Goal: Task Accomplishment & Management: Complete application form

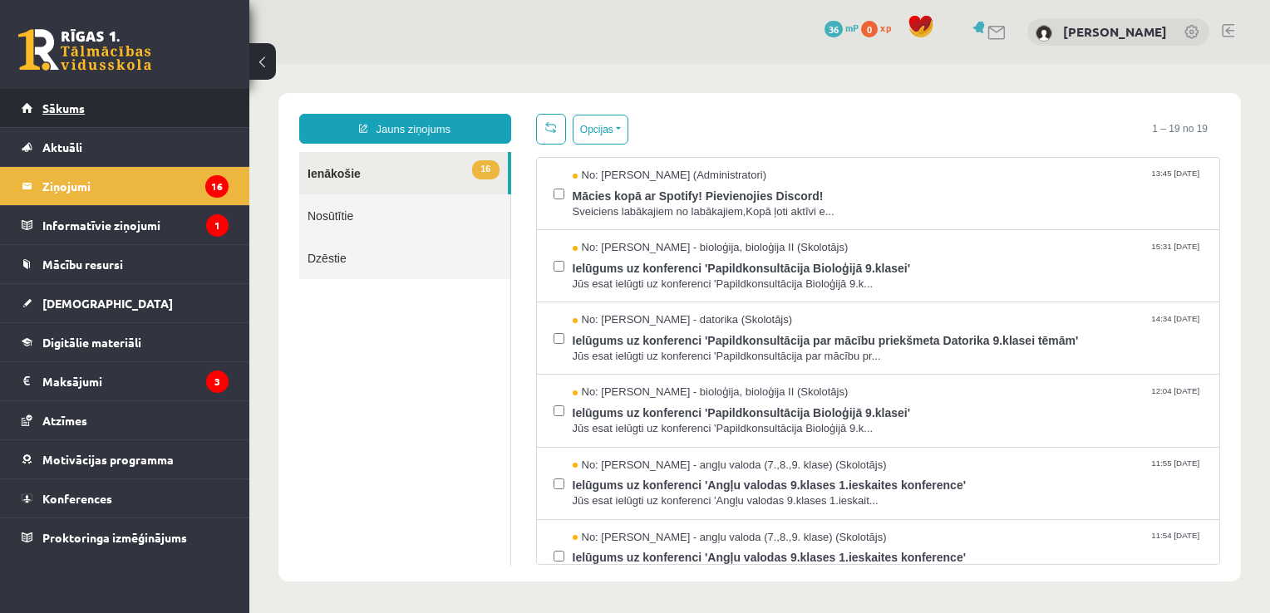
click at [186, 114] on link "Sākums" at bounding box center [125, 108] width 207 height 38
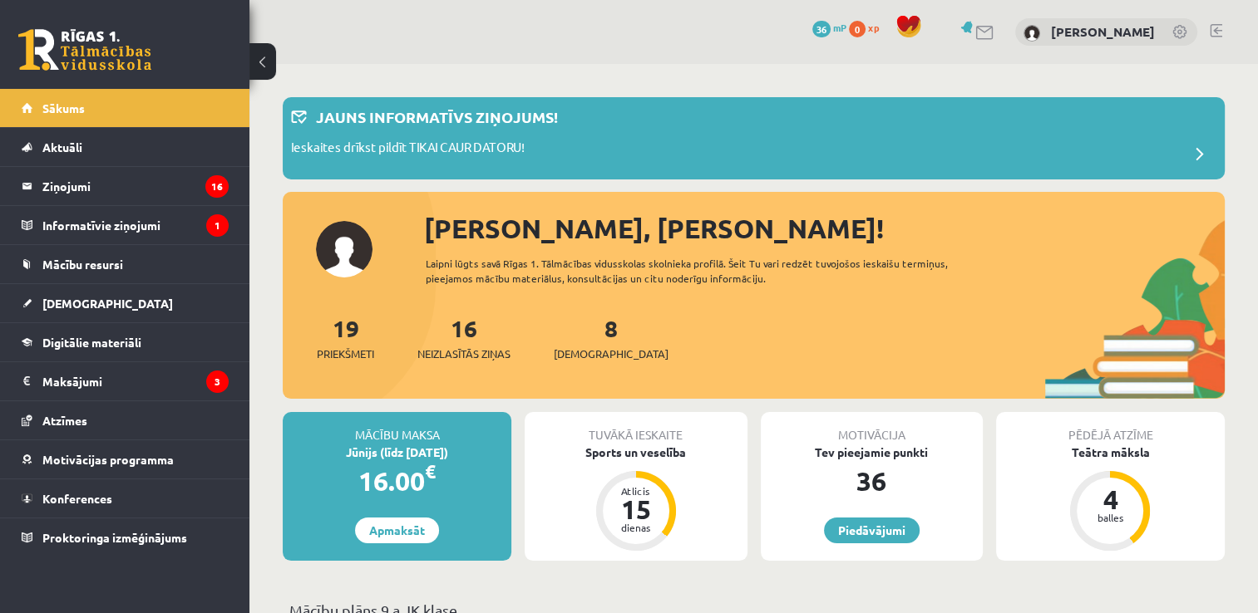
click at [584, 328] on link "8 Ieskaites" at bounding box center [611, 337] width 115 height 49
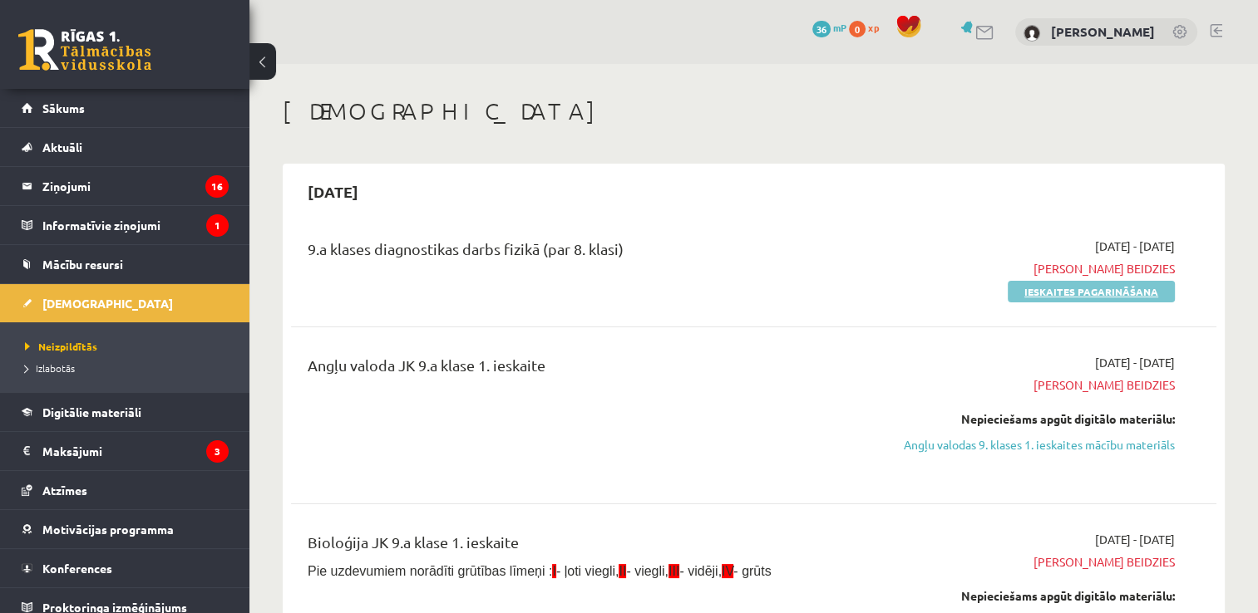
click at [1057, 298] on link "Ieskaites pagarināšana" at bounding box center [1091, 292] width 167 height 22
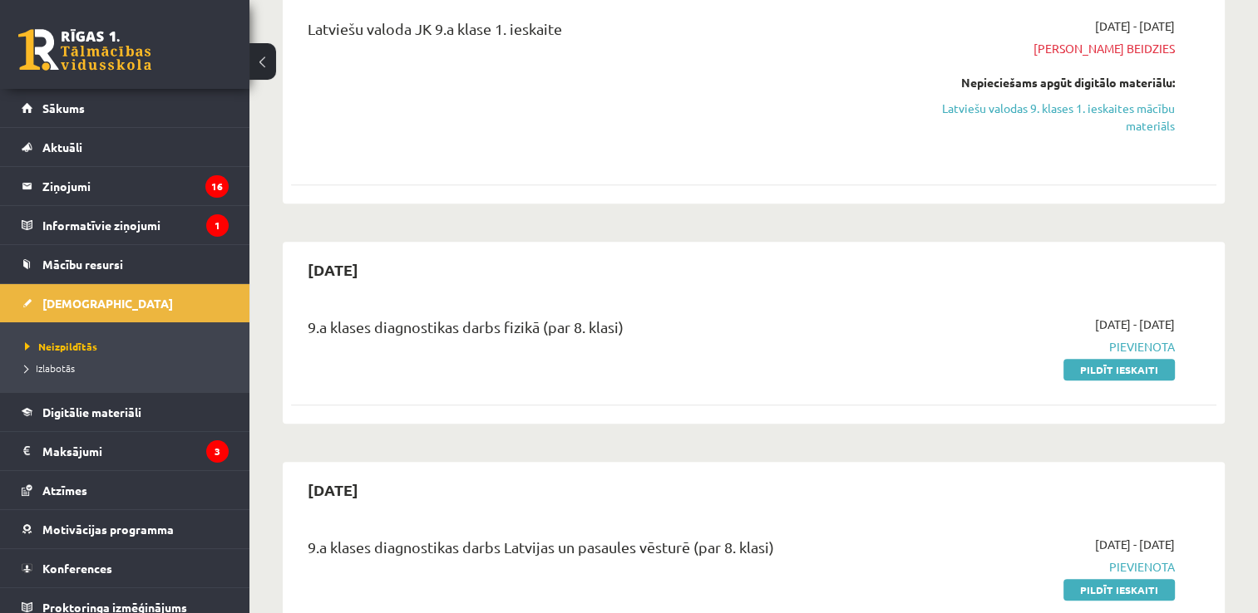
scroll to position [961, 0]
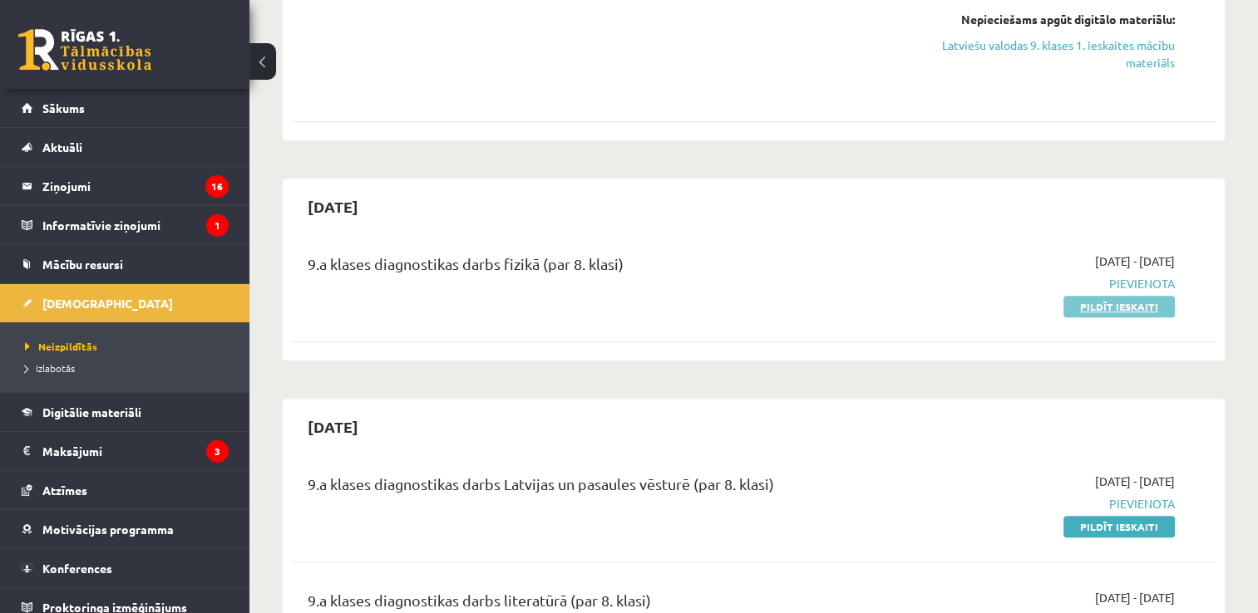
click at [1137, 318] on link "Pildīt ieskaiti" at bounding box center [1118, 307] width 111 height 22
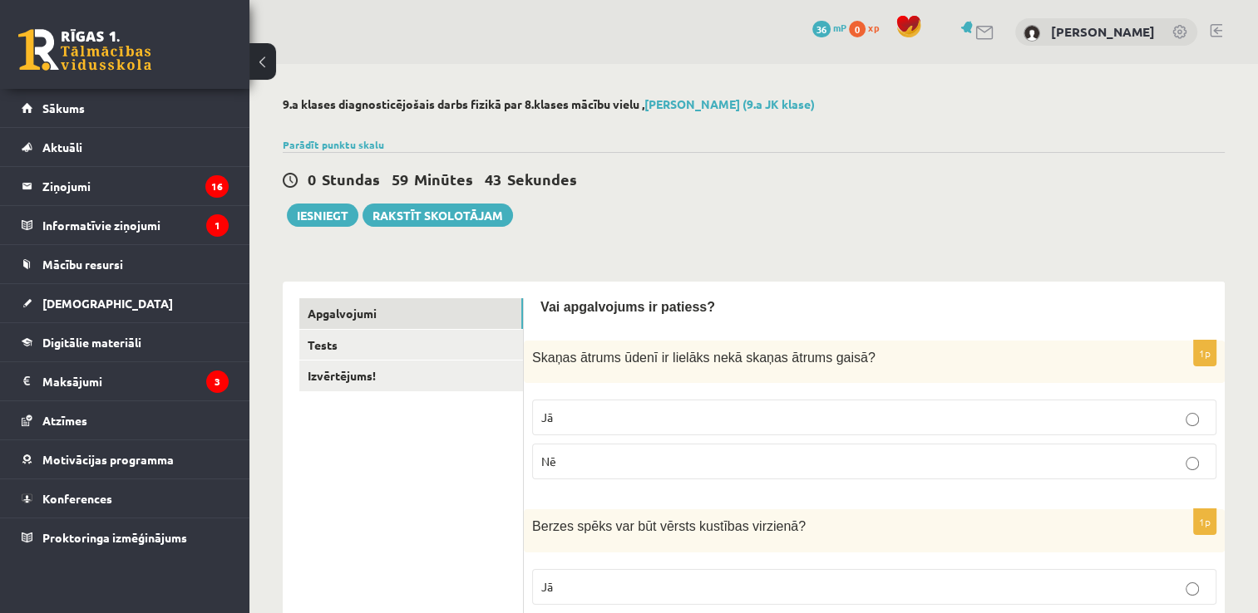
click at [640, 411] on p "Jā" at bounding box center [874, 417] width 666 height 17
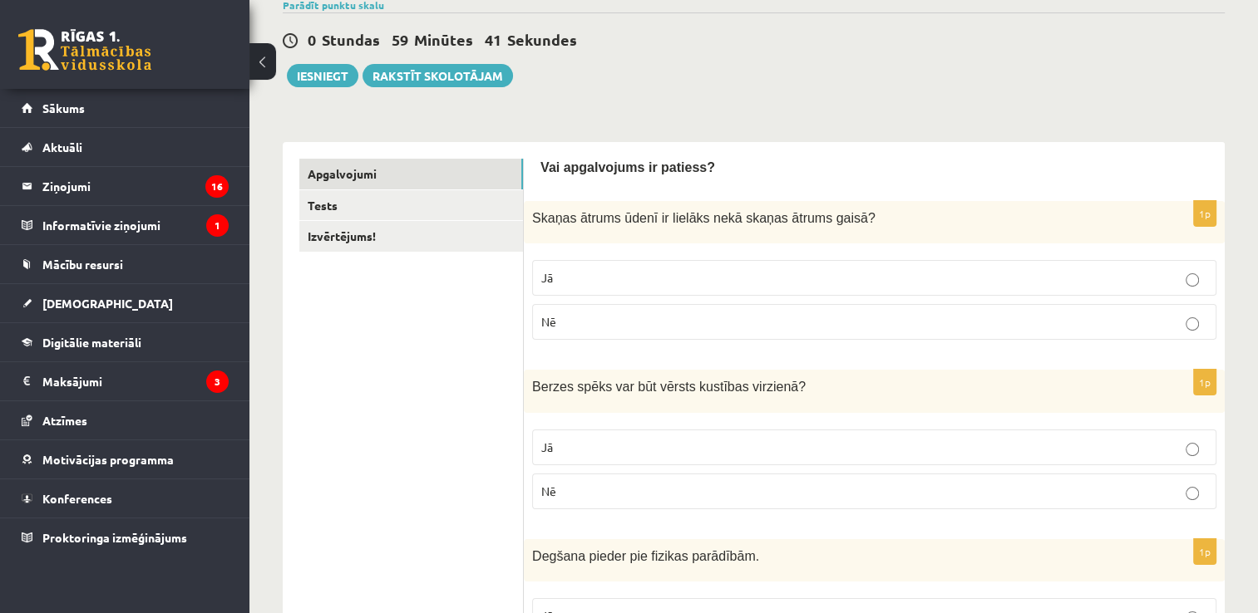
scroll to position [147, 0]
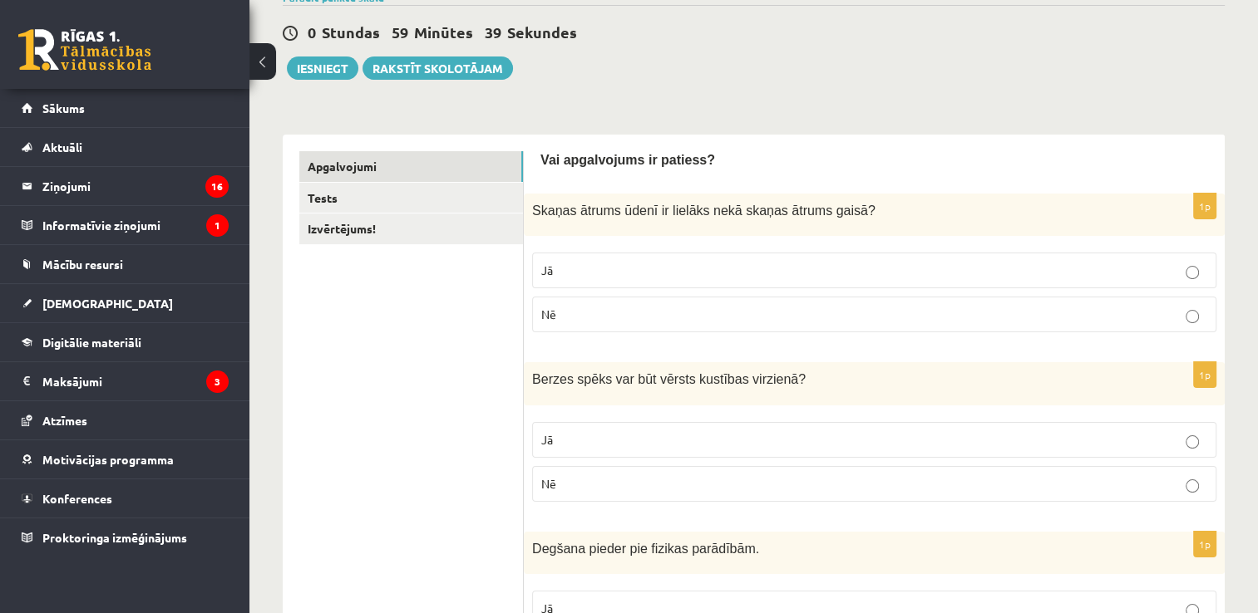
click at [804, 318] on p "Nē" at bounding box center [874, 314] width 666 height 17
click at [752, 262] on p "Jā" at bounding box center [874, 270] width 666 height 17
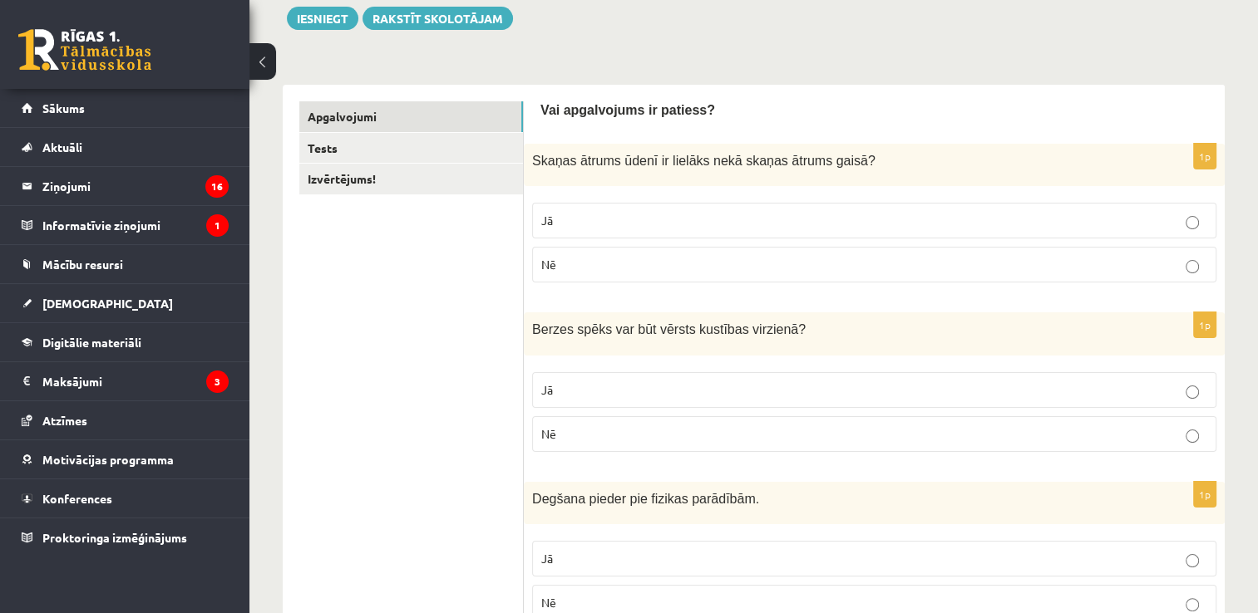
scroll to position [213, 0]
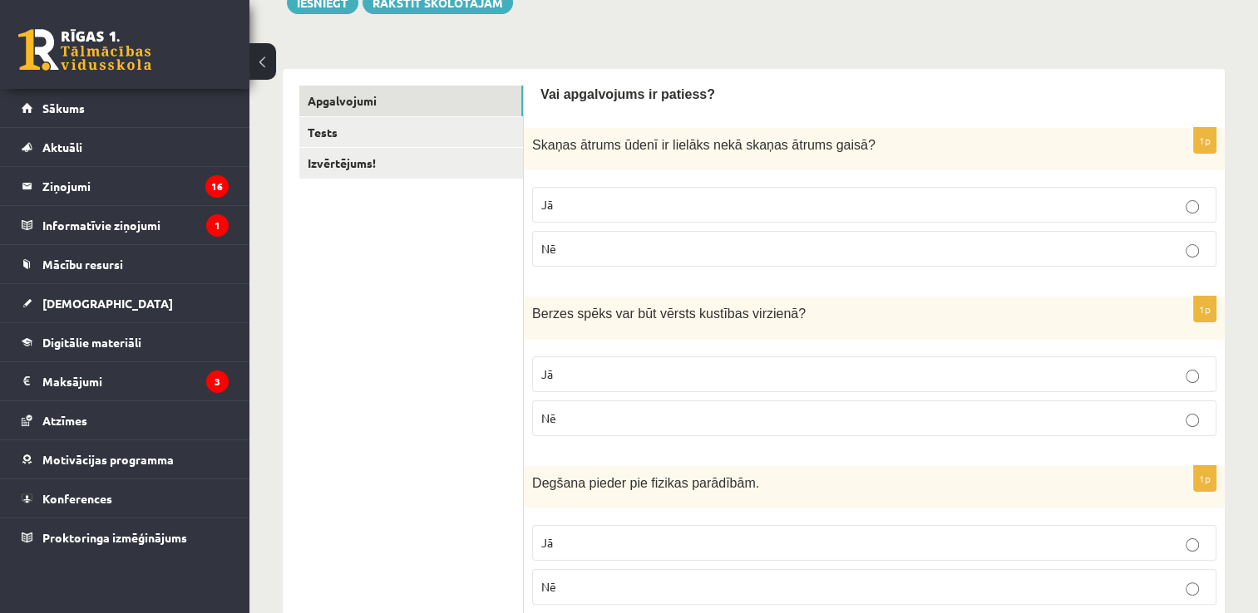
click at [734, 360] on label "Jā" at bounding box center [874, 375] width 684 height 36
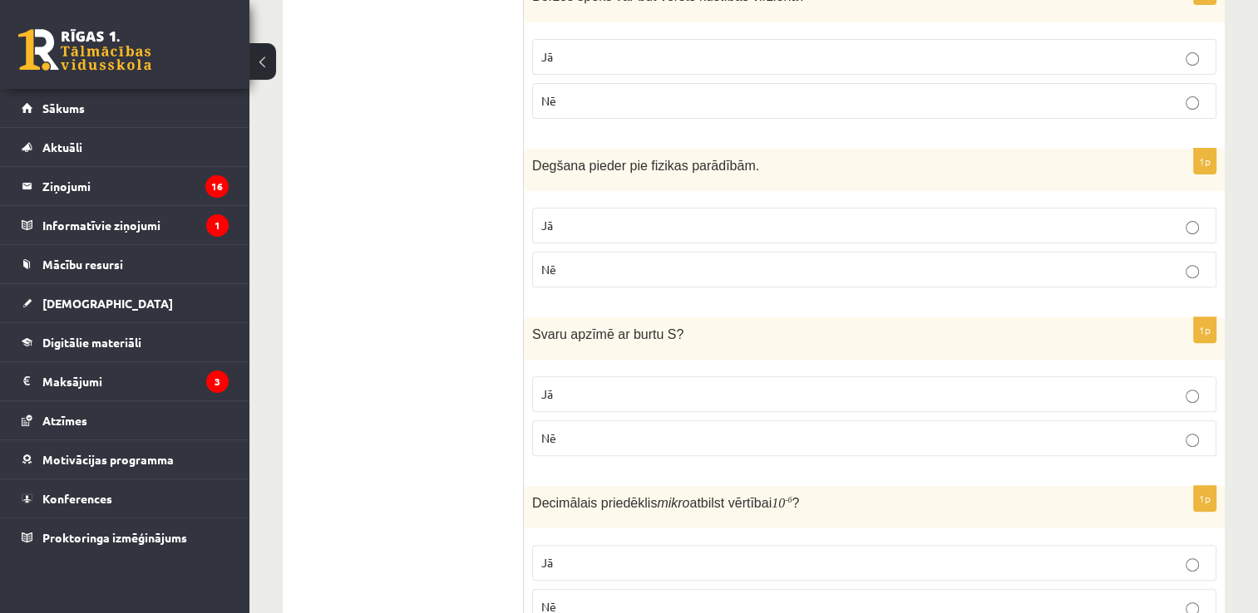
scroll to position [535, 0]
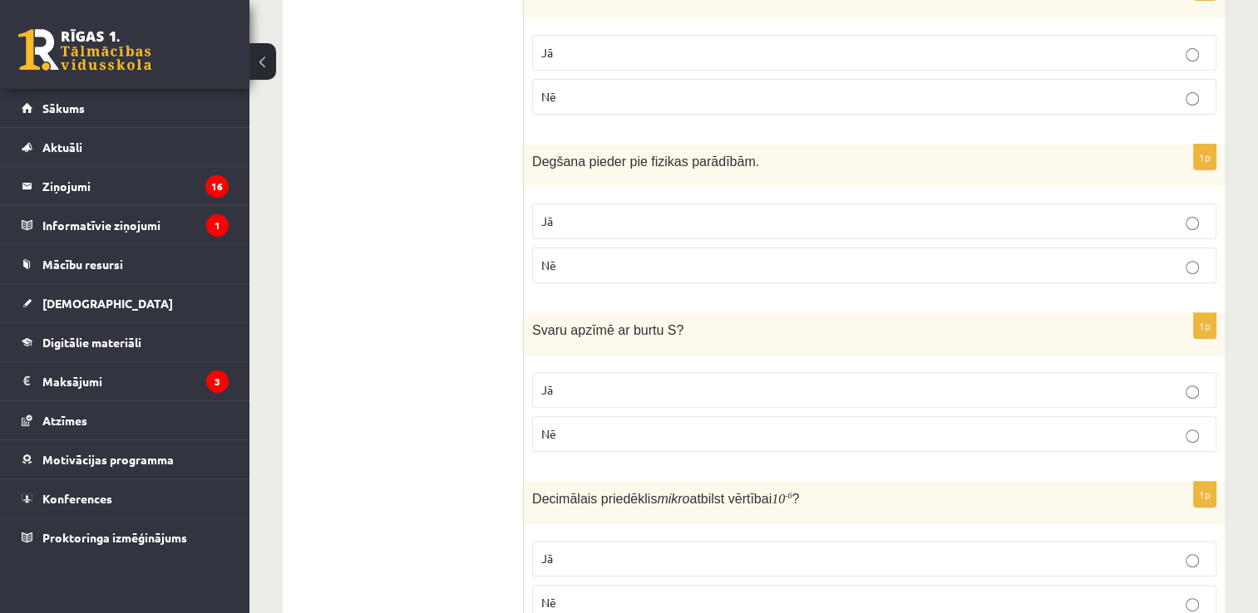
click at [795, 228] on p "Jā" at bounding box center [874, 221] width 666 height 17
click at [712, 429] on p "Nē" at bounding box center [874, 434] width 666 height 17
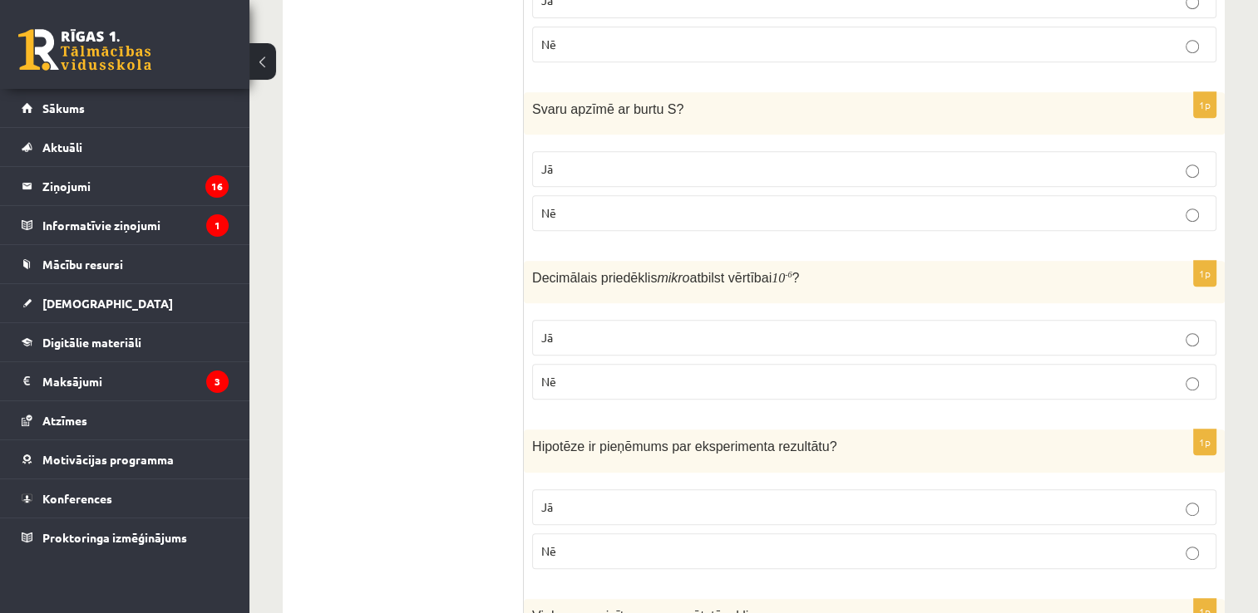
scroll to position [764, 0]
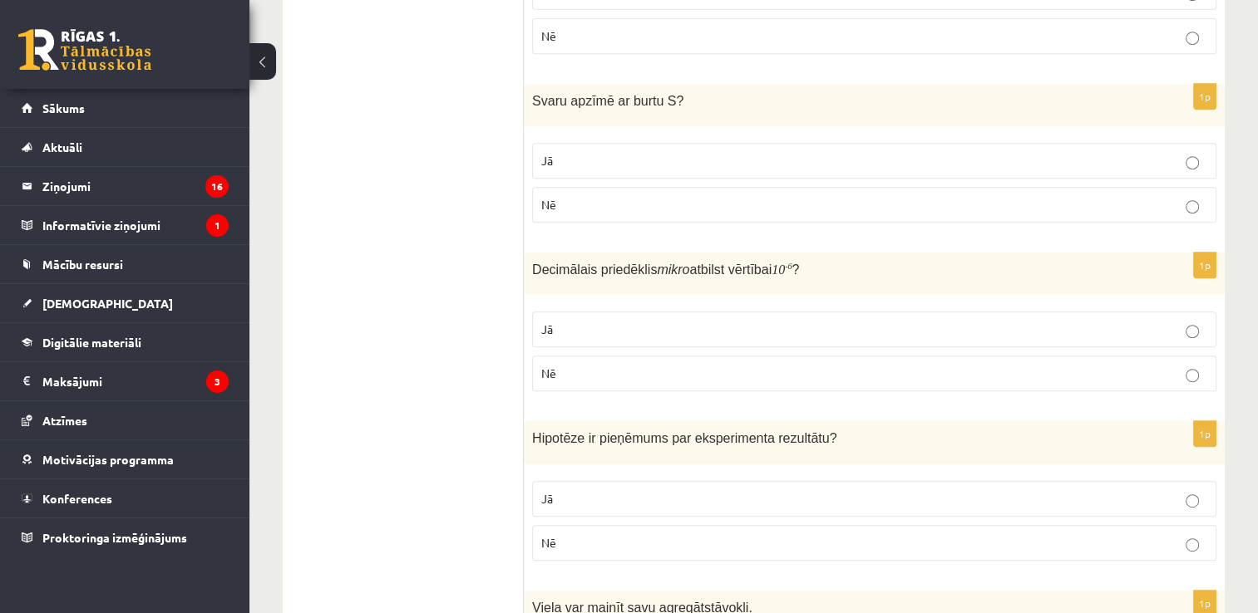
click at [761, 343] on label "Jā" at bounding box center [874, 330] width 684 height 36
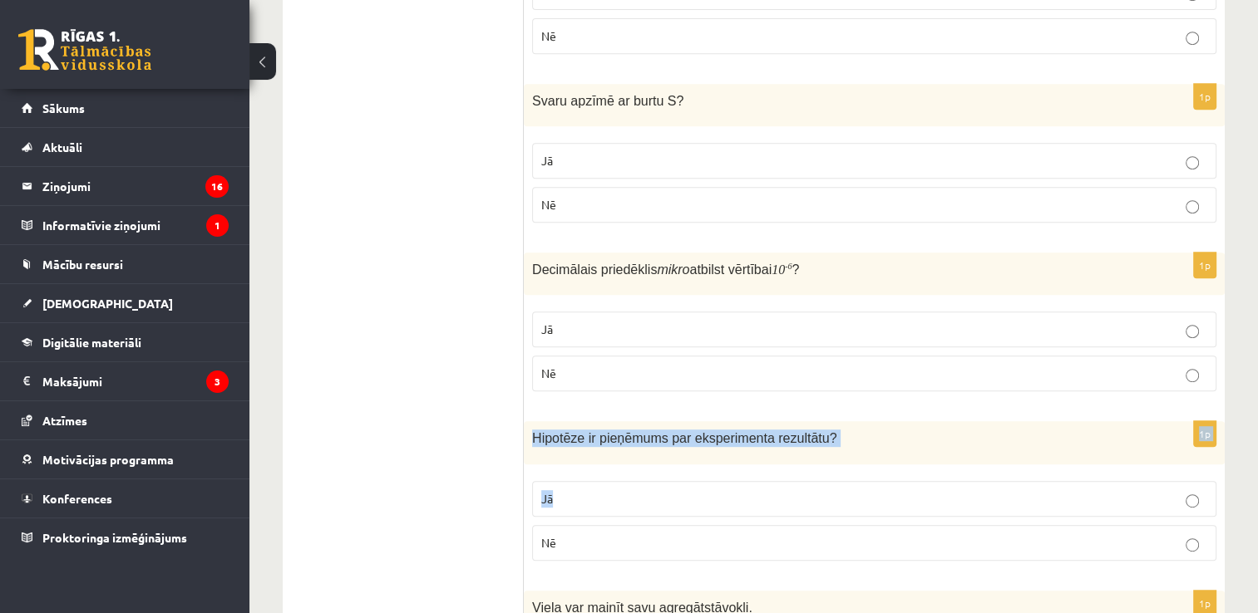
drag, startPoint x: 623, startPoint y: 490, endPoint x: 1240, endPoint y: 311, distance: 643.0
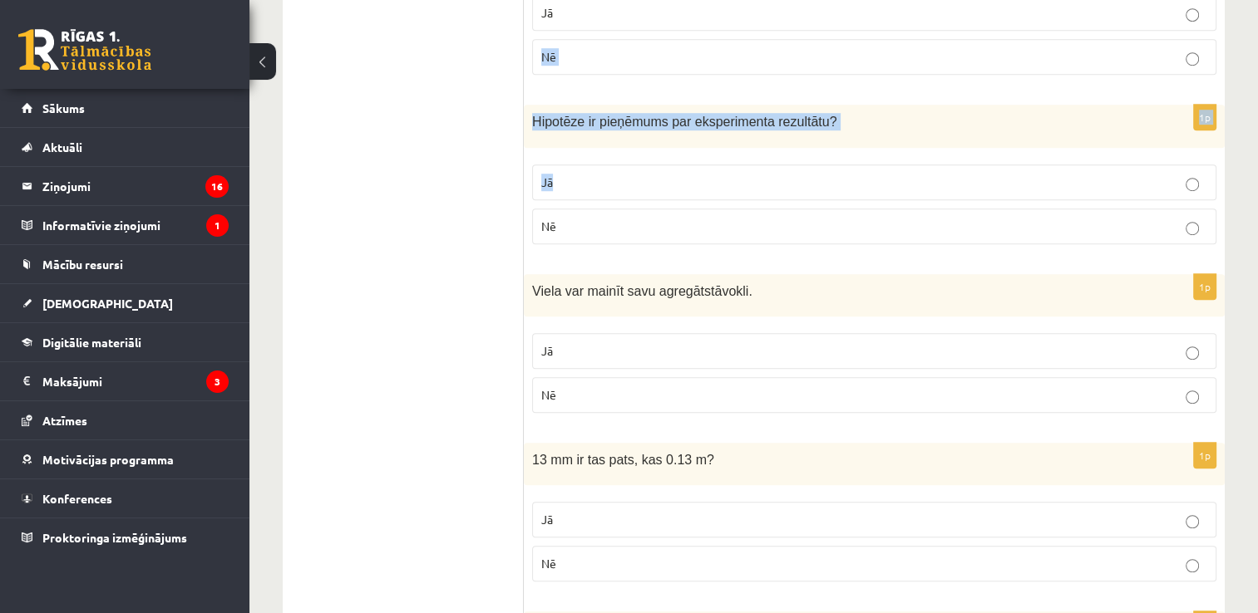
scroll to position [1092, 0]
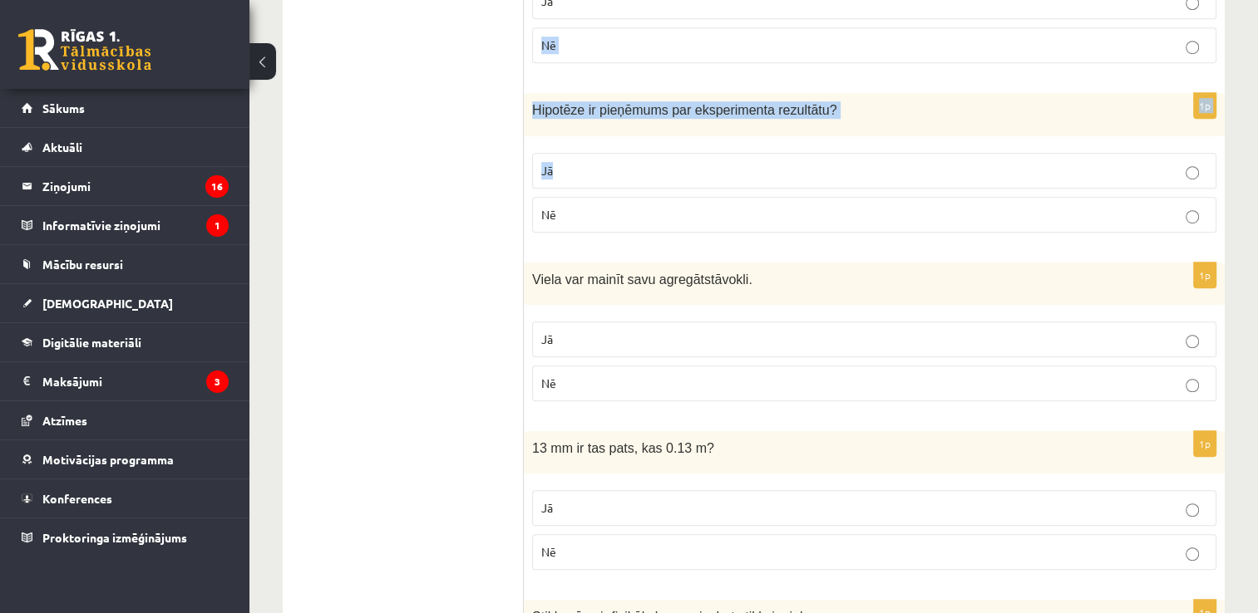
click at [1013, 169] on p "Jā" at bounding box center [874, 170] width 666 height 17
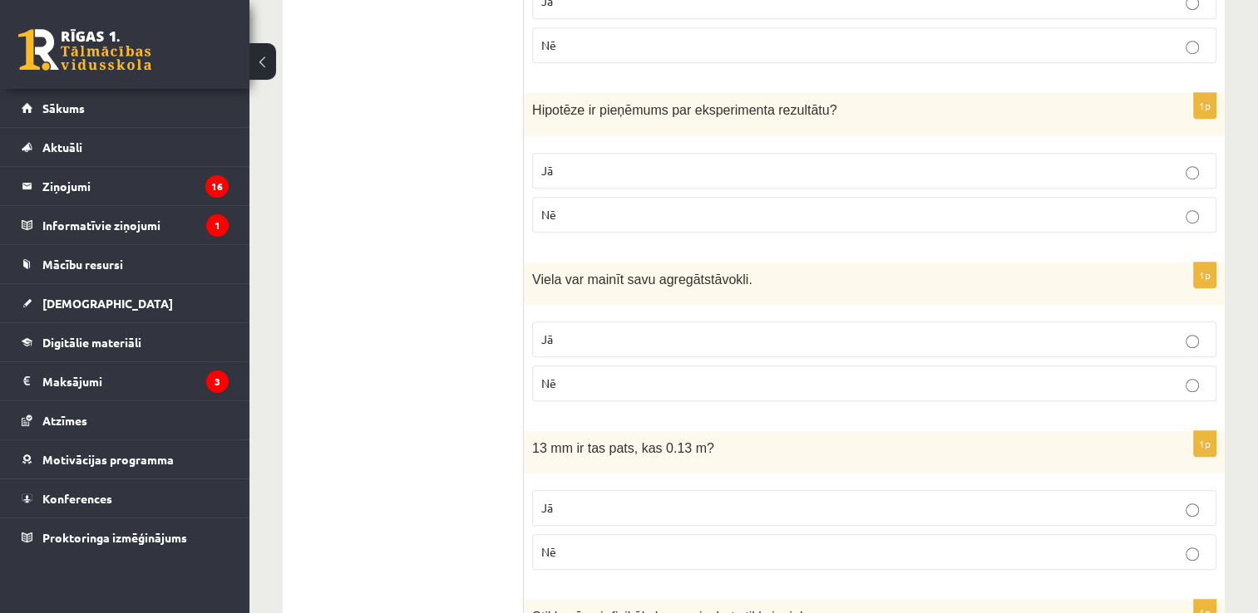
click at [682, 331] on p "Jā" at bounding box center [874, 339] width 666 height 17
click at [665, 507] on p "Jā" at bounding box center [874, 508] width 666 height 17
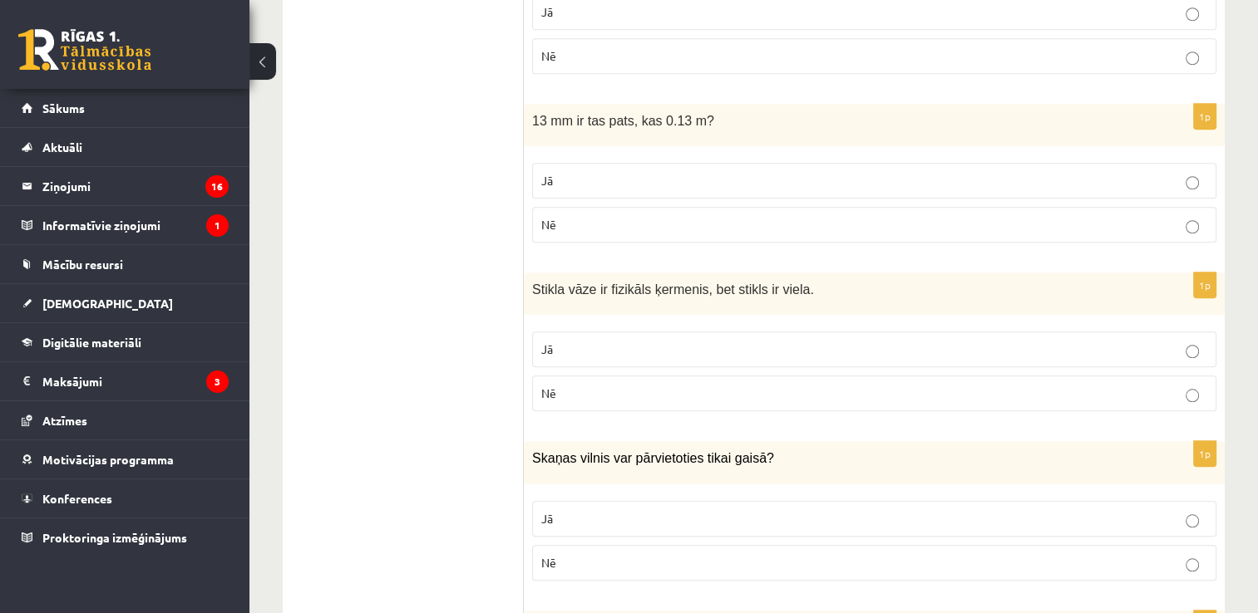
scroll to position [1459, 0]
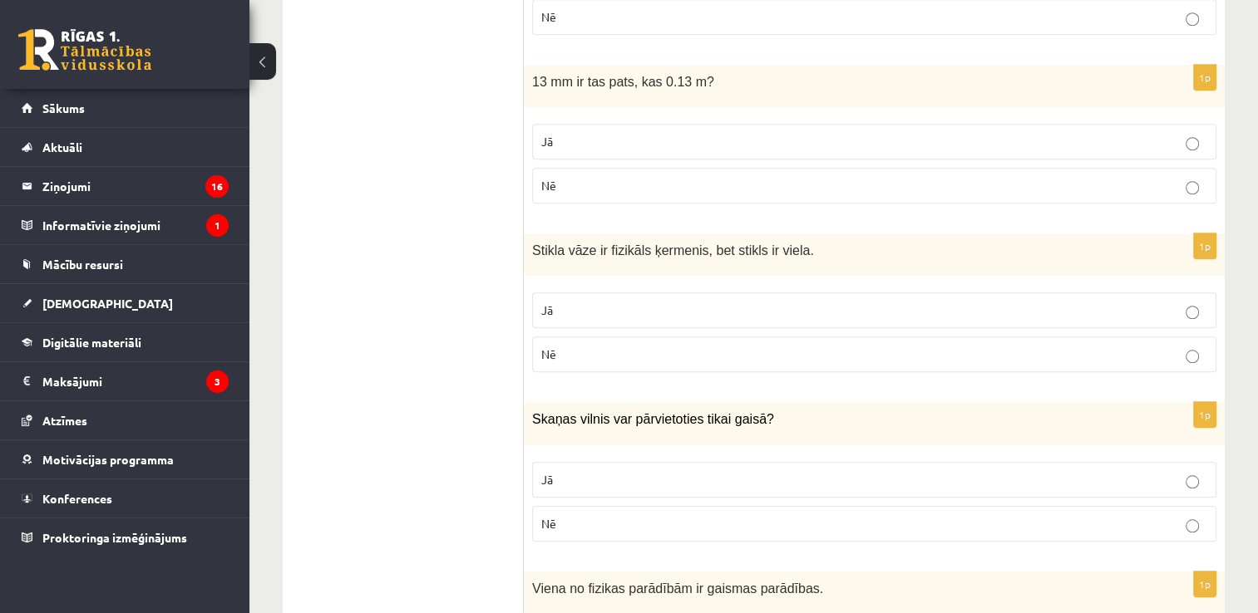
click at [712, 350] on p "Nē" at bounding box center [874, 354] width 666 height 17
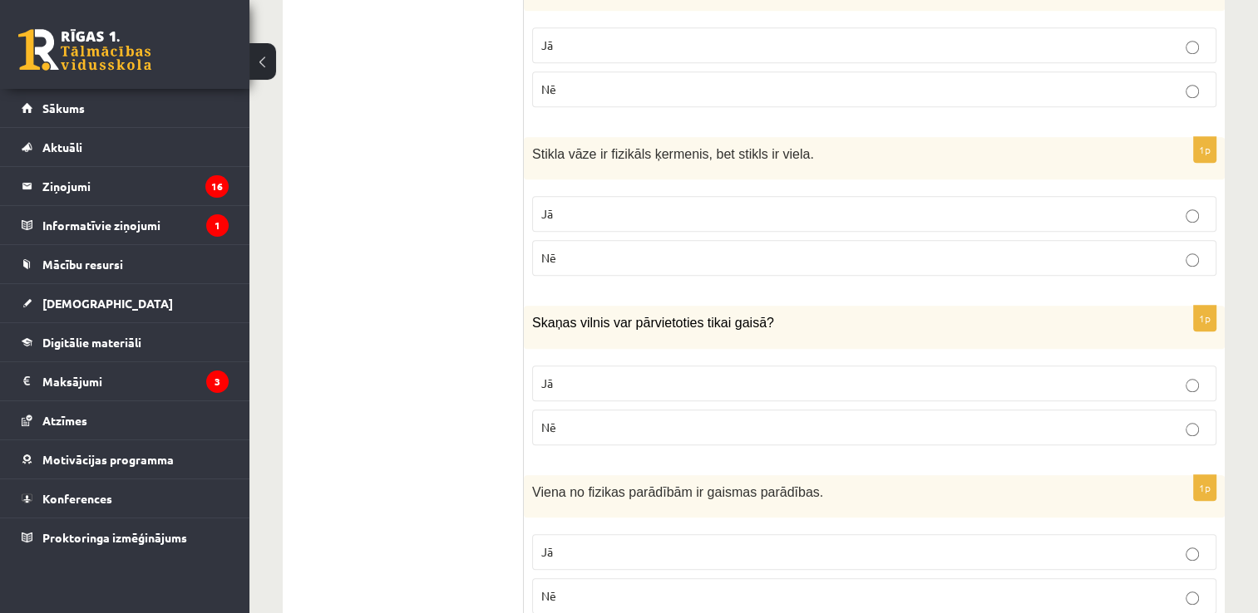
scroll to position [1560, 0]
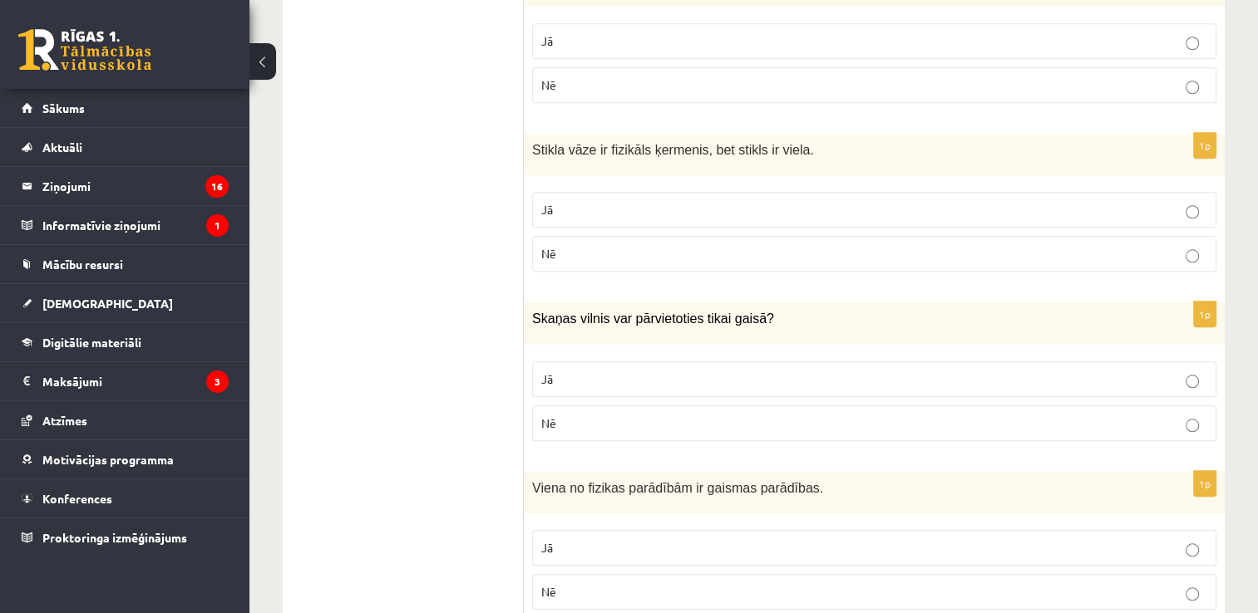
click at [904, 416] on p "Nē" at bounding box center [874, 423] width 666 height 17
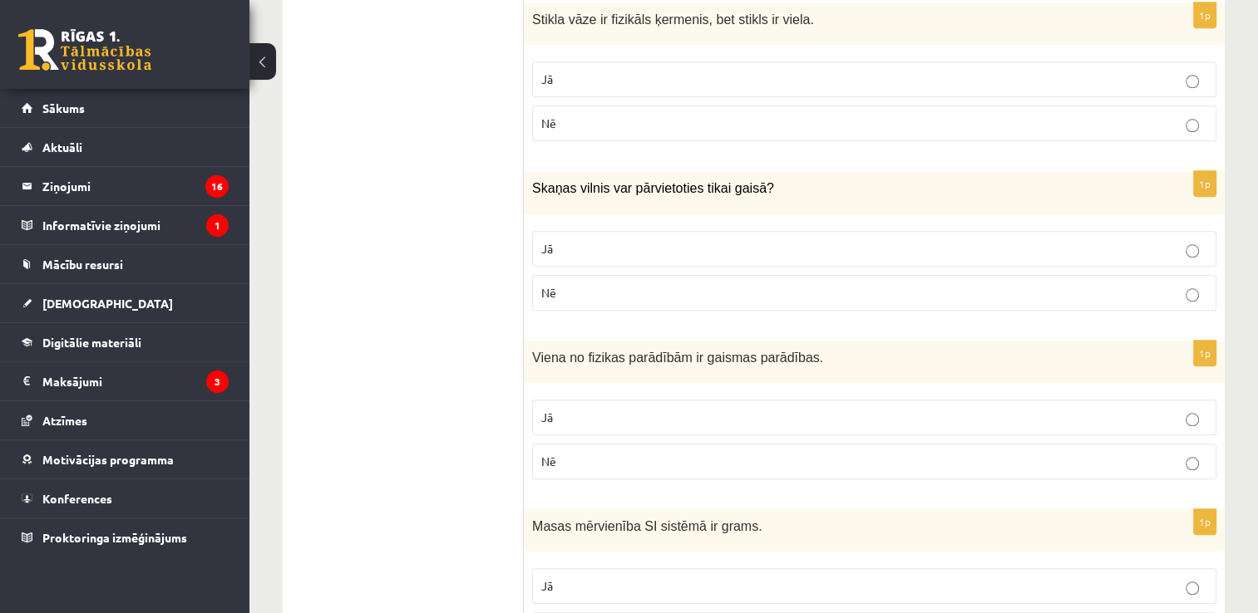
scroll to position [1698, 0]
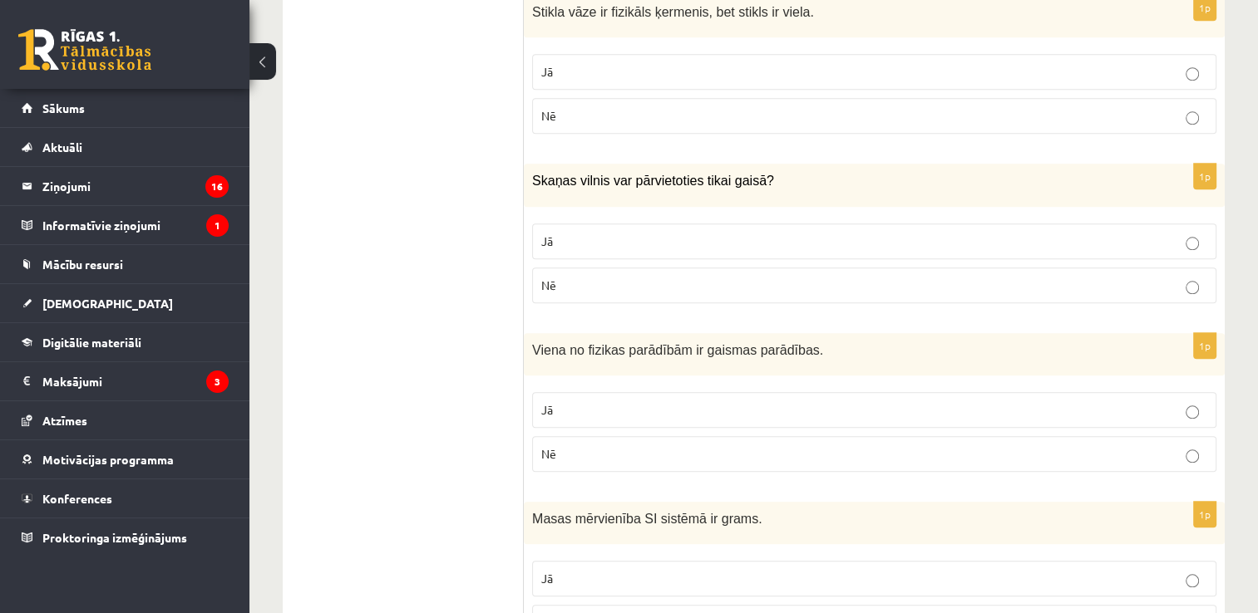
click at [948, 402] on p "Jā" at bounding box center [874, 410] width 666 height 17
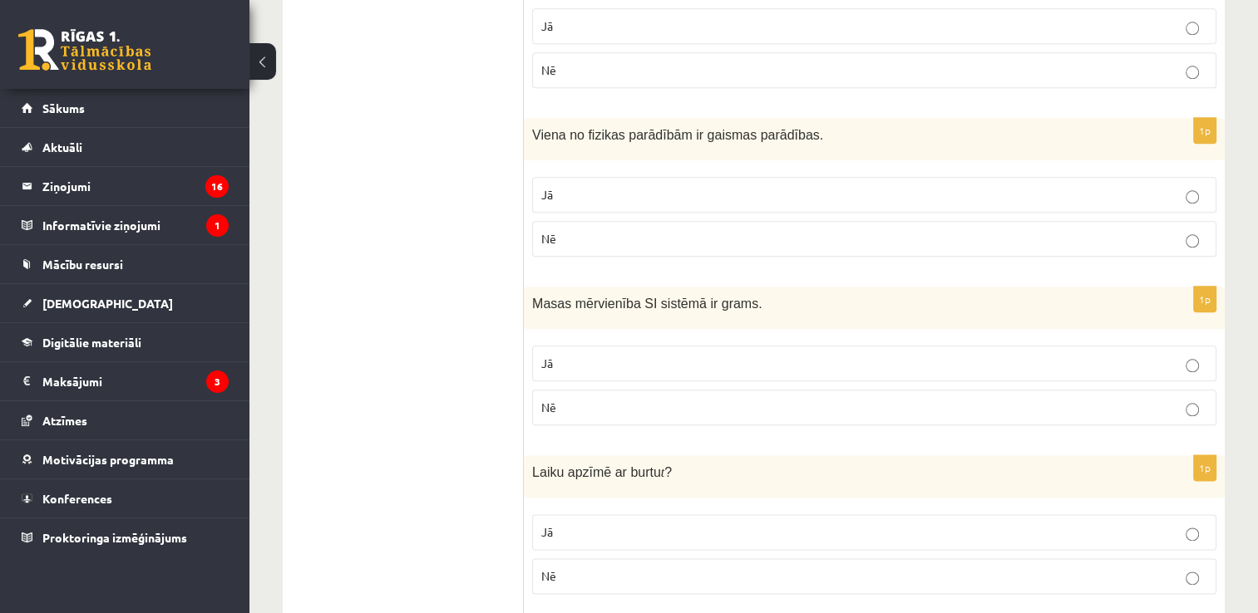
scroll to position [1917, 0]
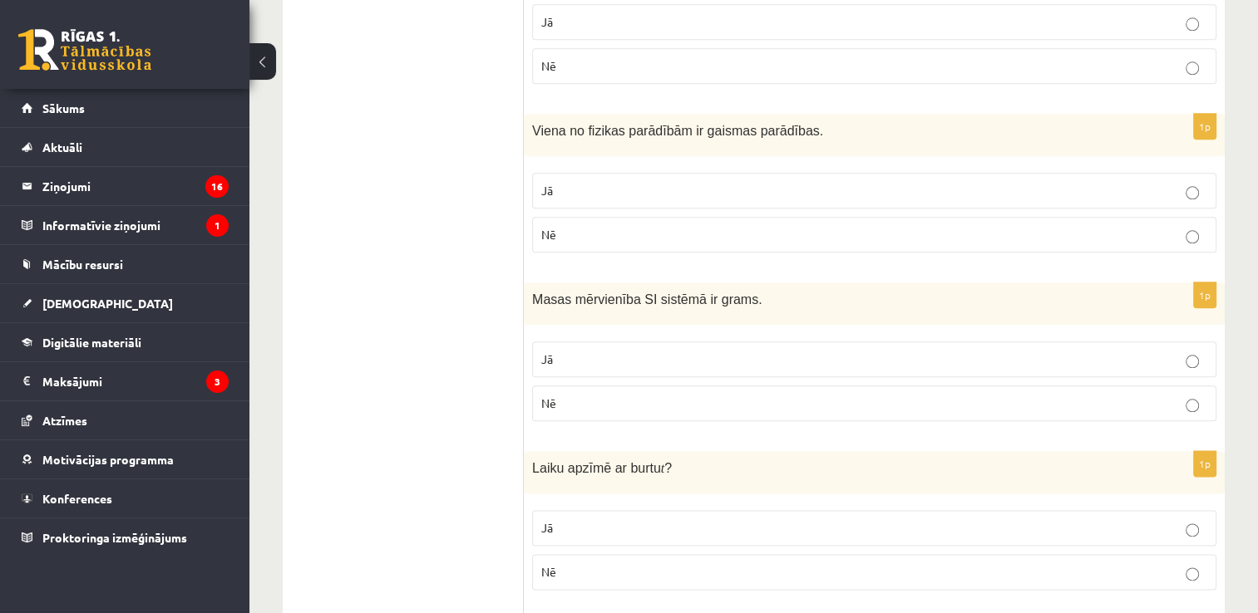
click at [905, 342] on label "Jā" at bounding box center [874, 360] width 684 height 36
click at [702, 520] on p "Jā" at bounding box center [874, 528] width 666 height 17
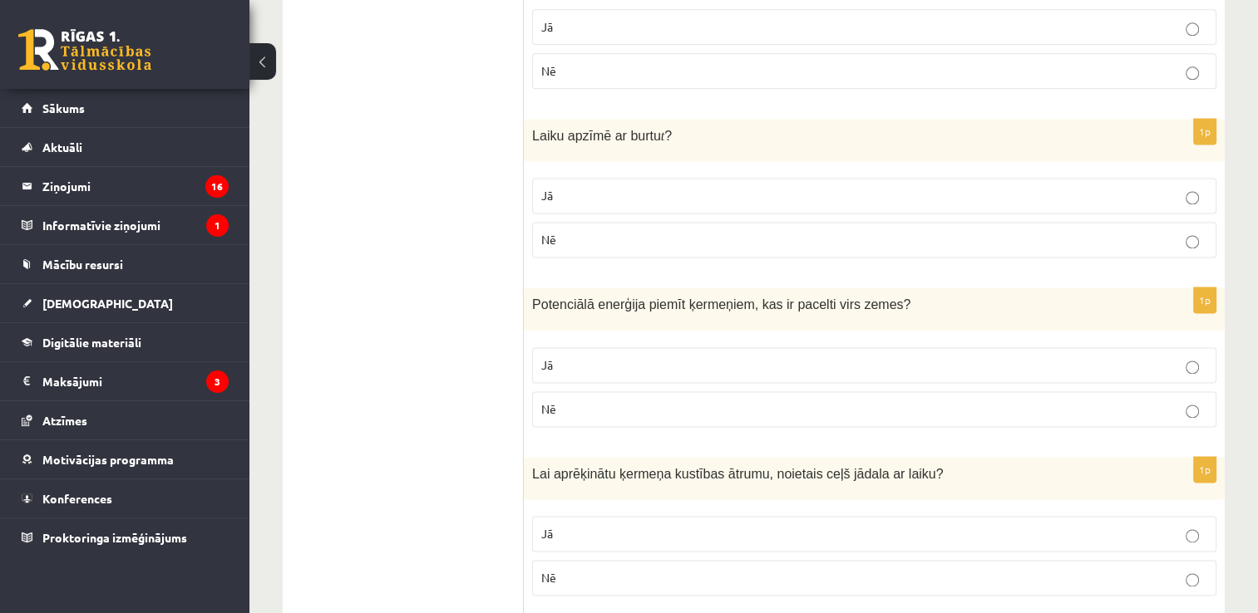
scroll to position [2277, 0]
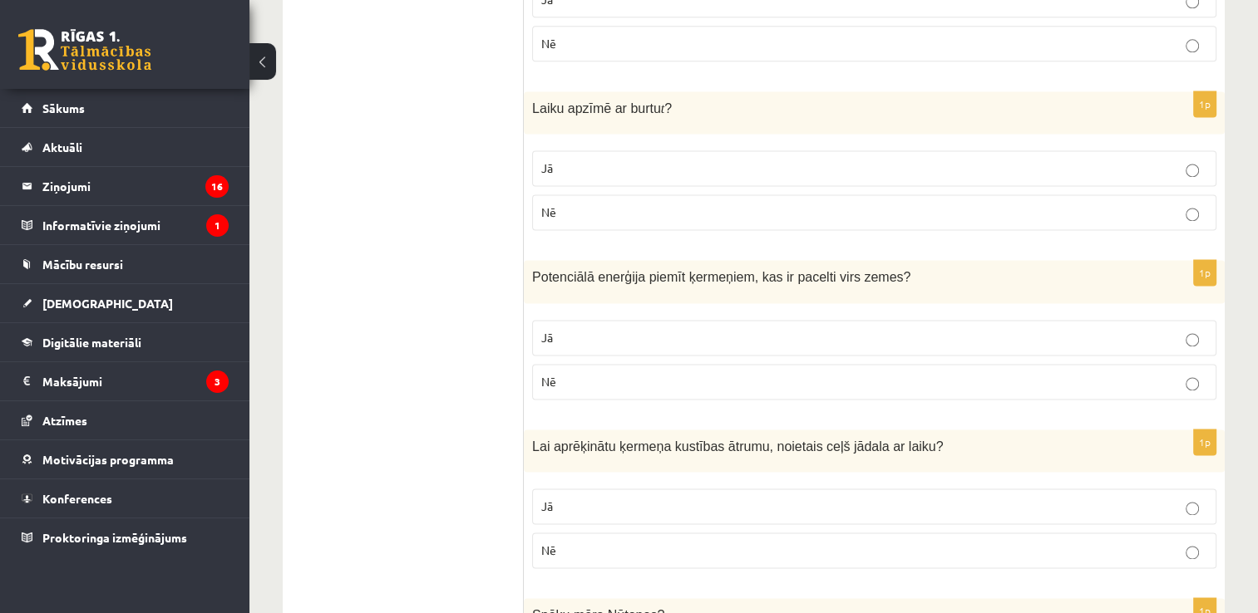
click at [747, 364] on label "Nē" at bounding box center [874, 382] width 684 height 36
click at [707, 505] on label "Jā" at bounding box center [874, 507] width 684 height 36
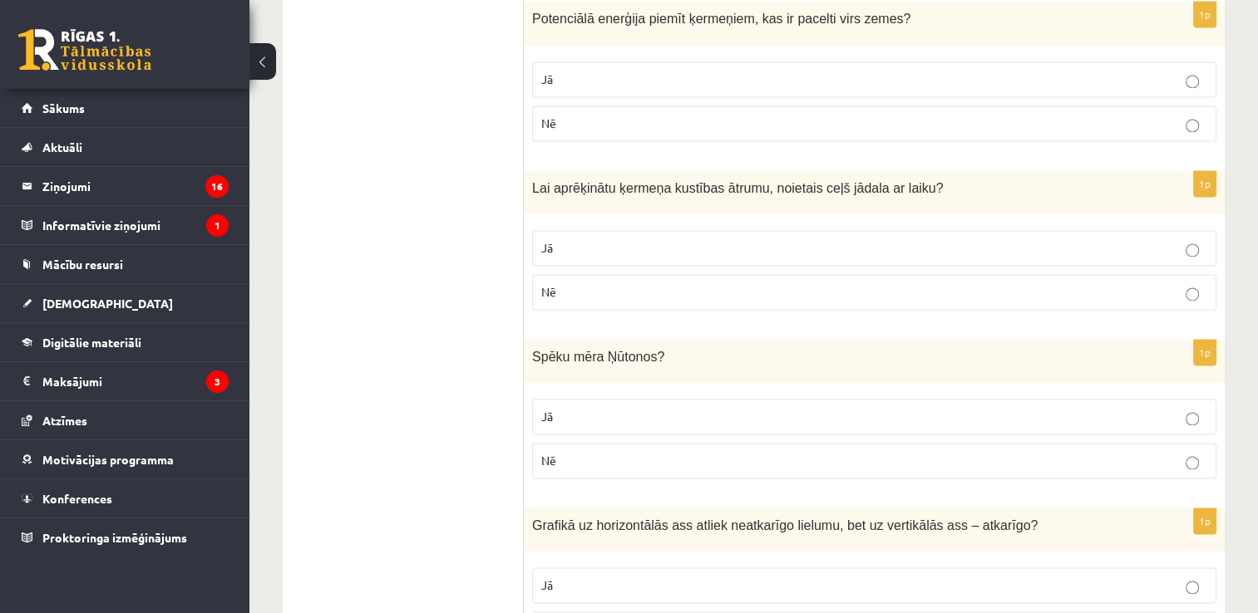
scroll to position [2540, 0]
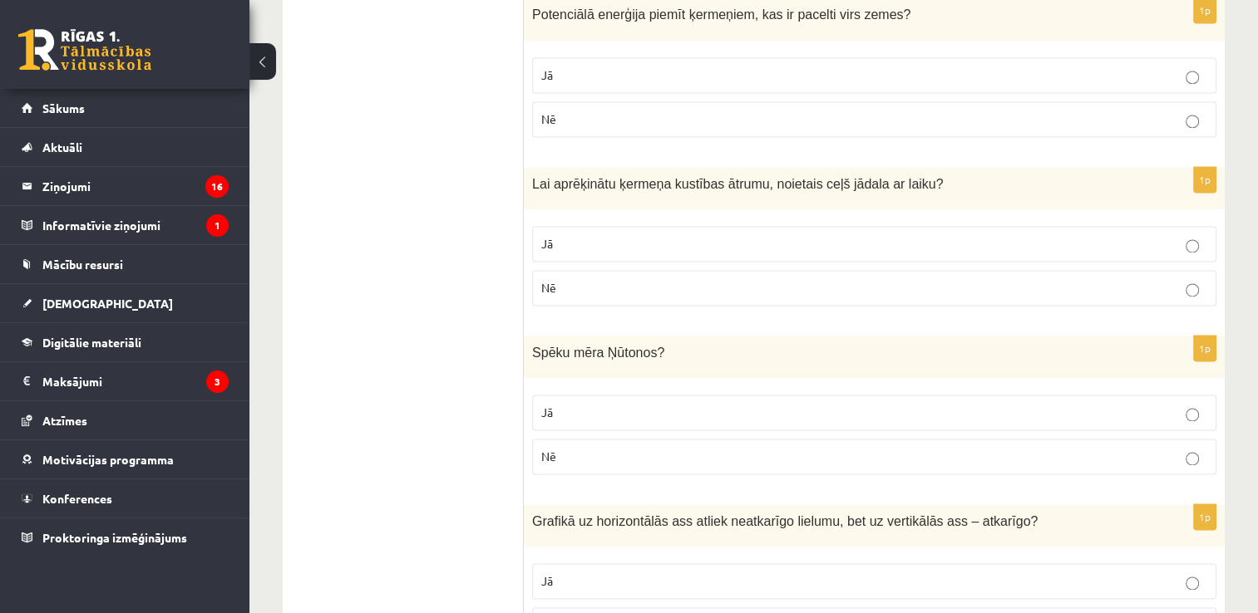
click at [981, 465] on fieldset "Jā Nē" at bounding box center [874, 433] width 684 height 93
click at [996, 424] on fieldset "Jā Nē" at bounding box center [874, 433] width 684 height 93
click at [1148, 395] on label "Jā" at bounding box center [874, 413] width 684 height 36
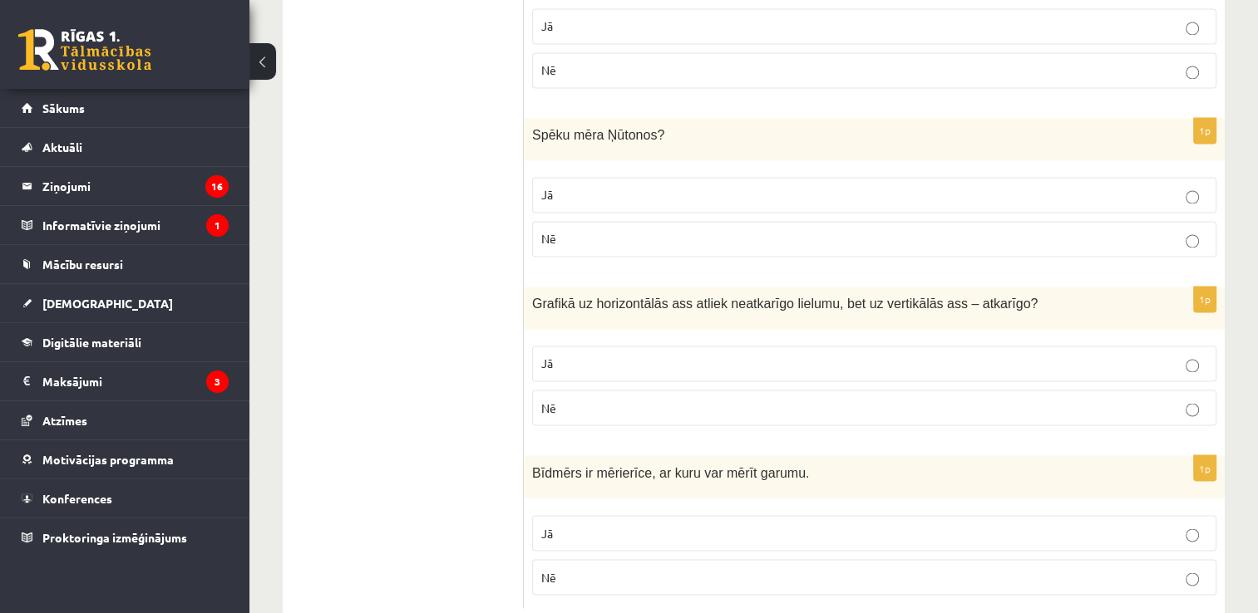
scroll to position [2788, 0]
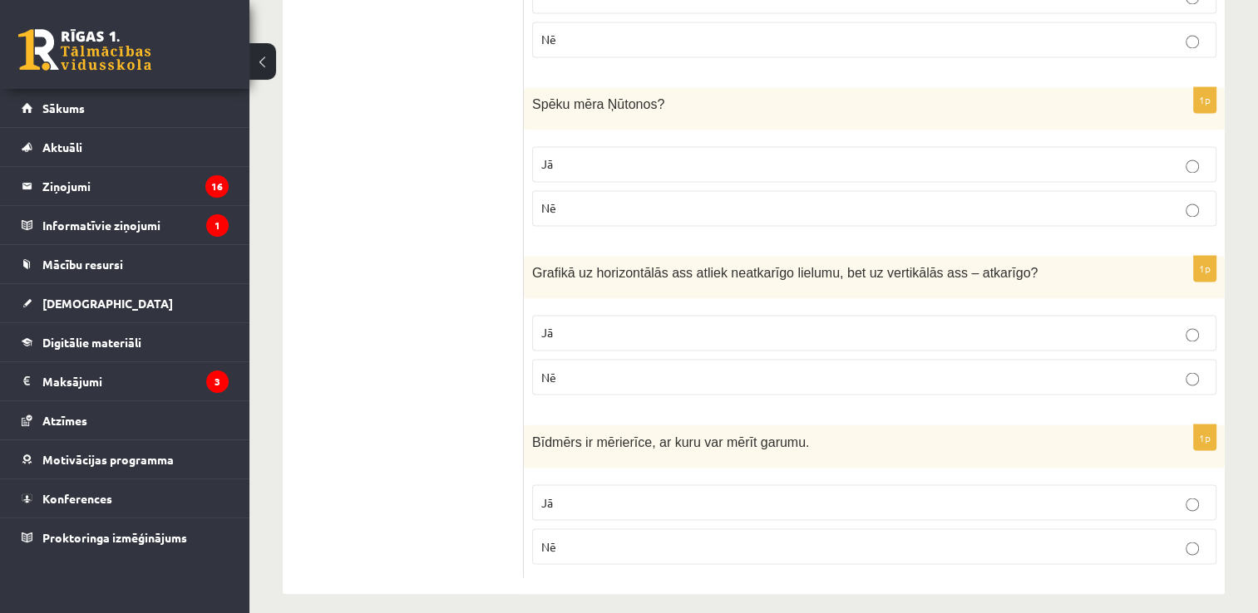
click at [875, 324] on p "Jā" at bounding box center [874, 332] width 666 height 17
click at [652, 529] on label "Nē" at bounding box center [874, 547] width 684 height 36
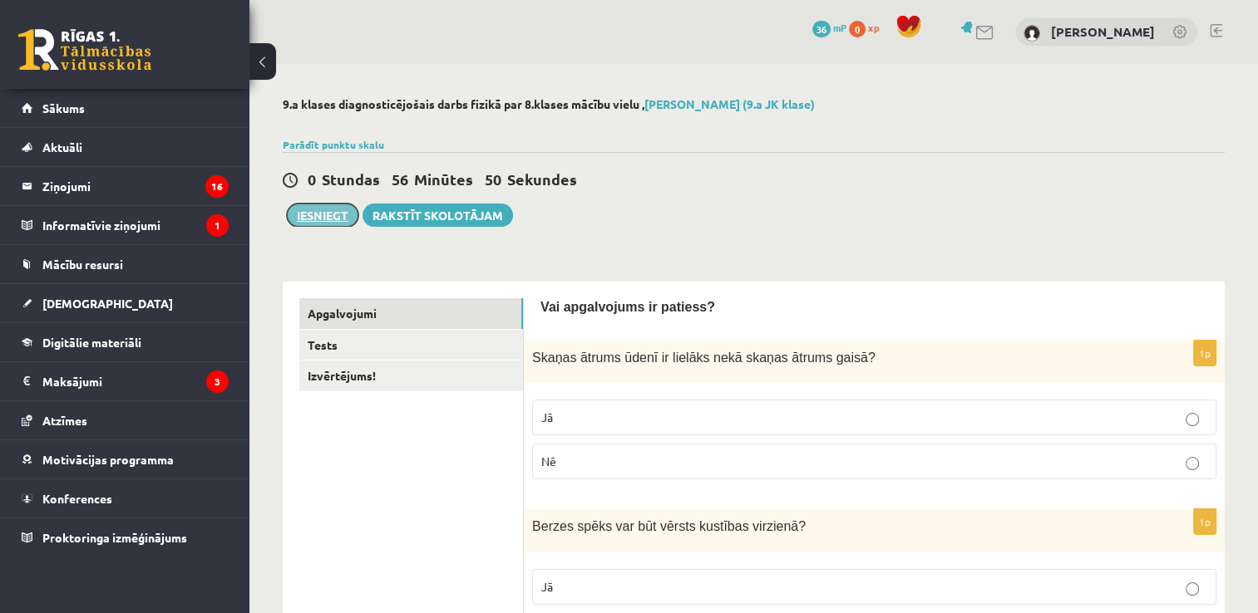
click at [314, 209] on button "Iesniegt" at bounding box center [322, 215] width 71 height 23
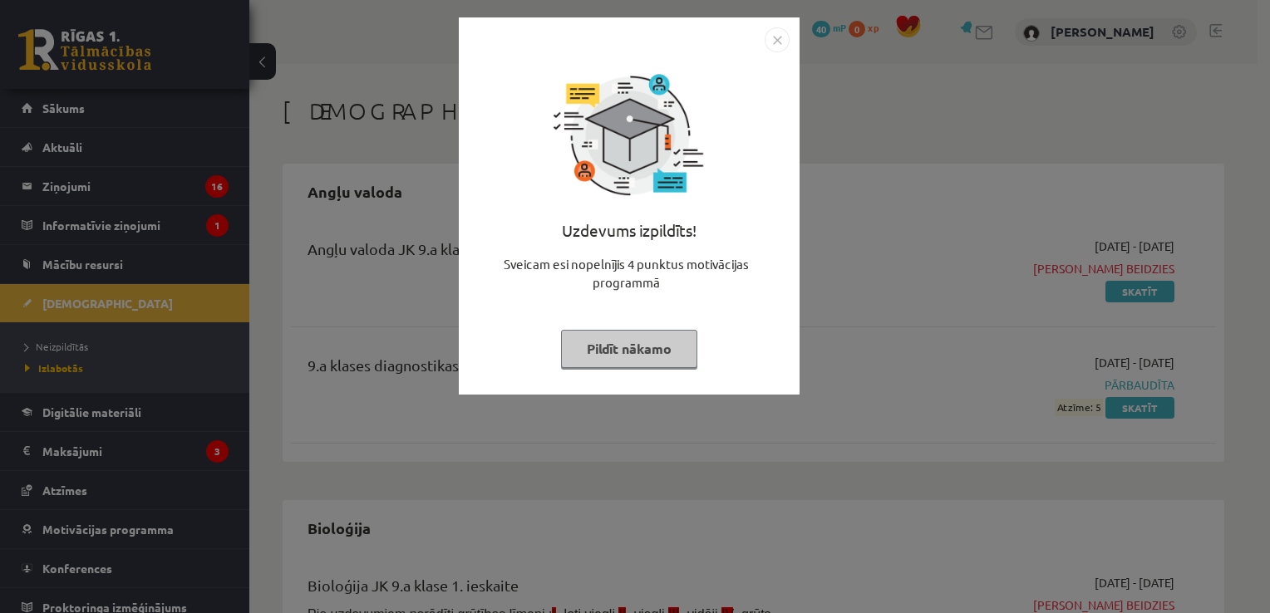
click at [639, 357] on button "Pildīt nākamo" at bounding box center [629, 349] width 136 height 38
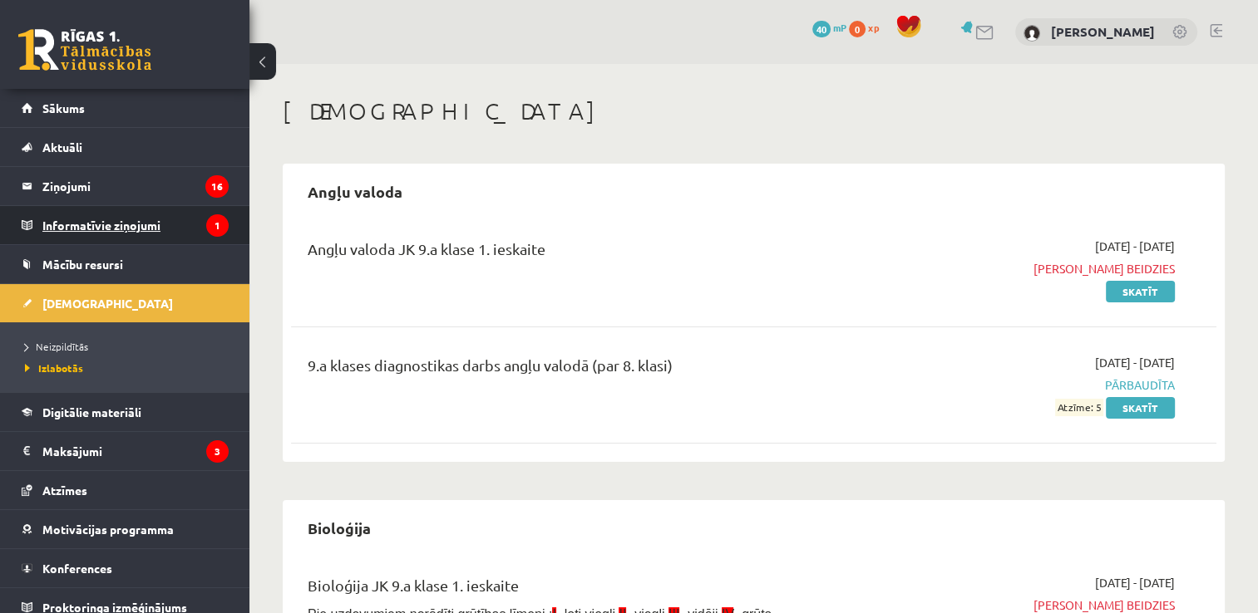
click at [170, 218] on legend "Informatīvie ziņojumi 1" at bounding box center [135, 225] width 186 height 38
